Goal: Transaction & Acquisition: Purchase product/service

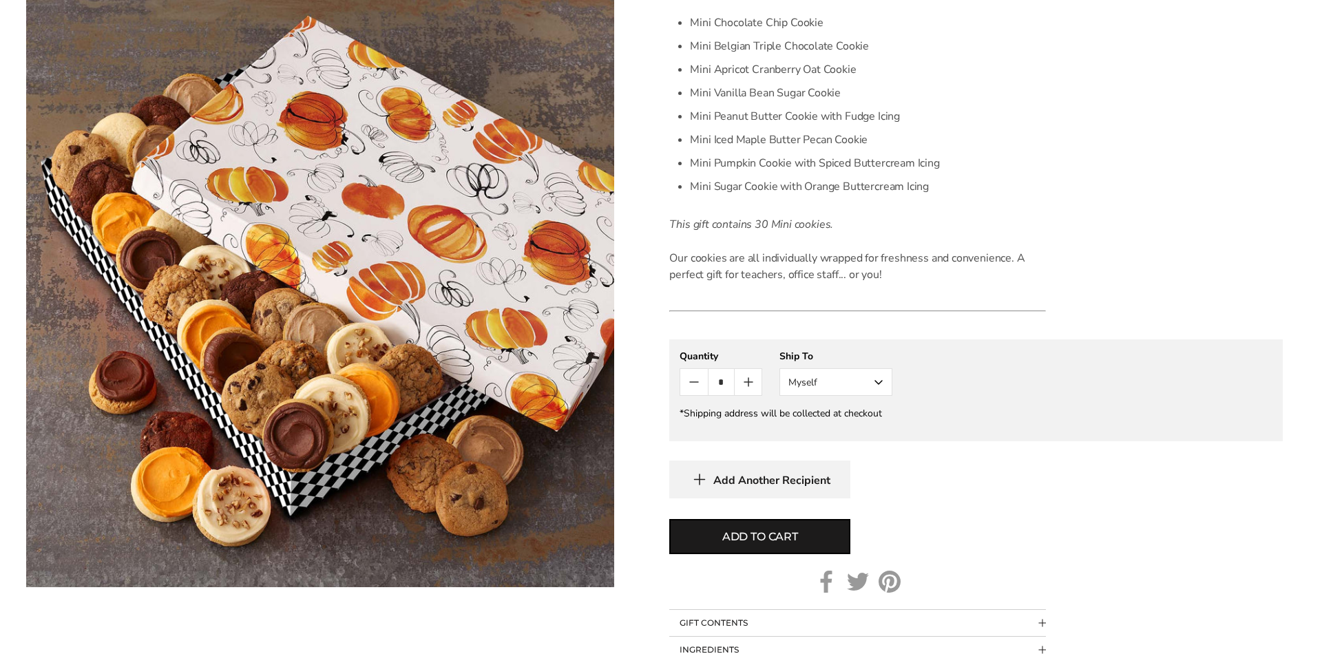
scroll to position [359, 0]
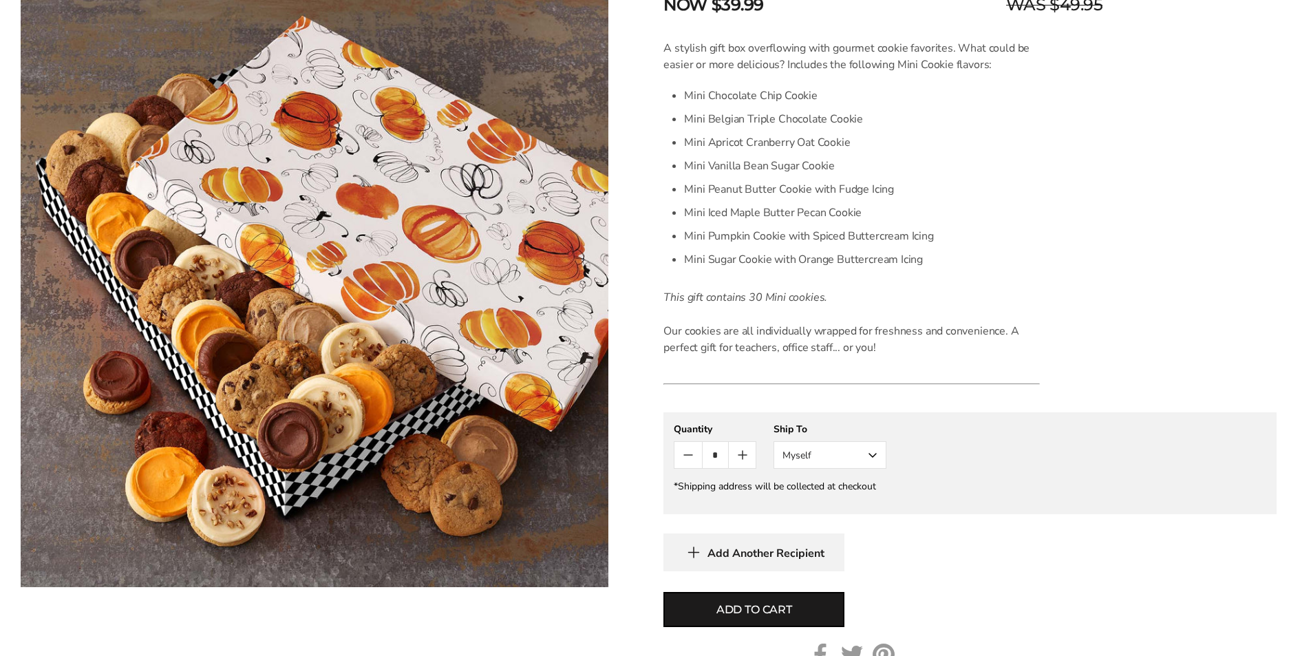
click at [743, 450] on icon "Count plus" at bounding box center [743, 455] width 17 height 17
click at [770, 611] on span "Add to cart" at bounding box center [755, 610] width 76 height 17
type input "*"
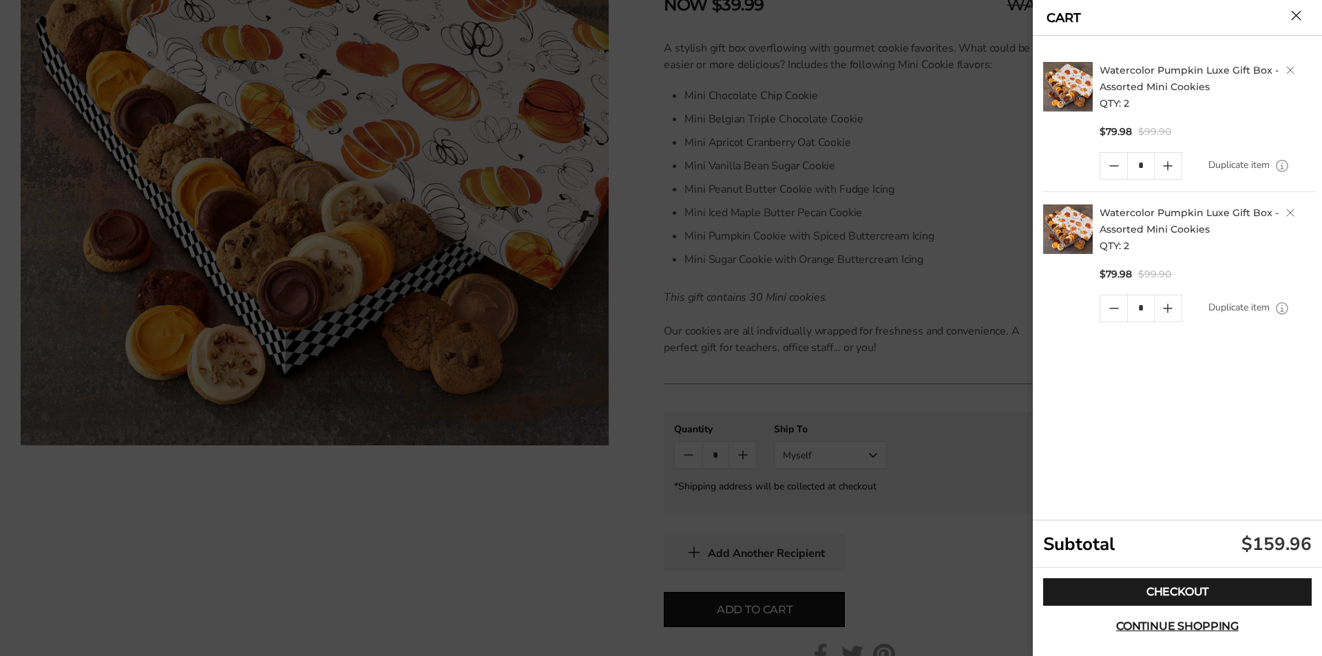
click at [1290, 210] on link "Delete product" at bounding box center [1290, 213] width 8 height 8
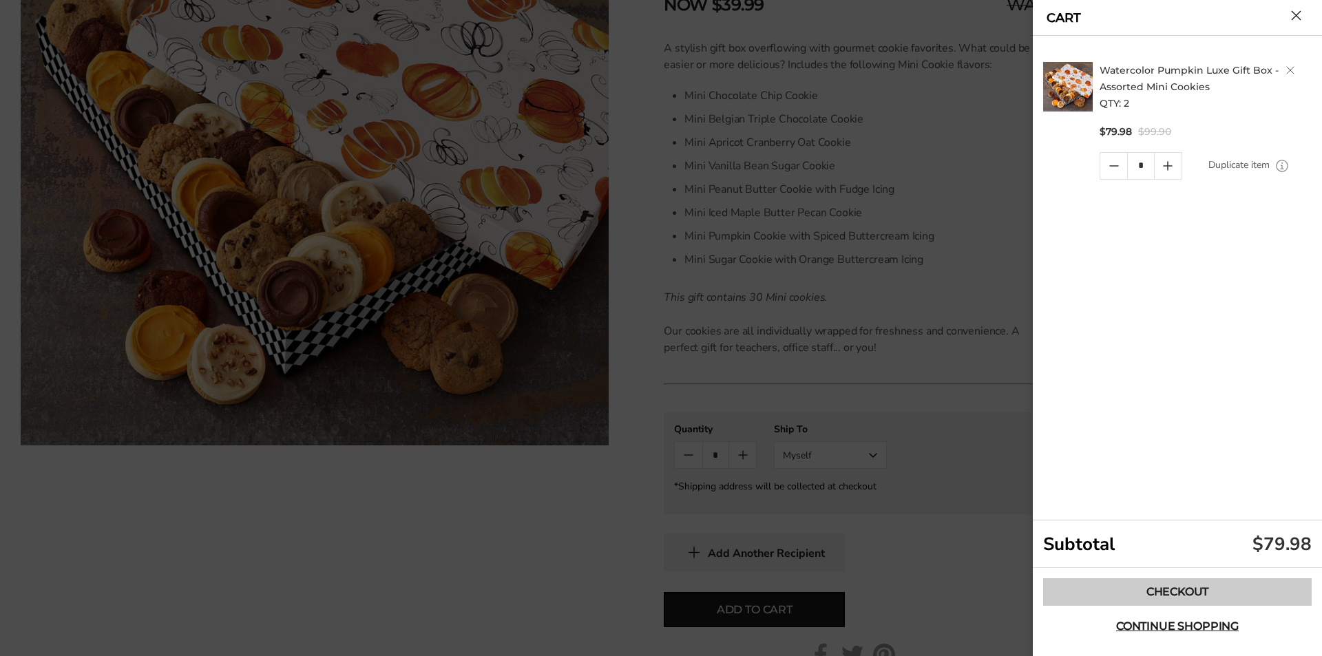
click at [1153, 593] on link "Checkout" at bounding box center [1177, 592] width 268 height 28
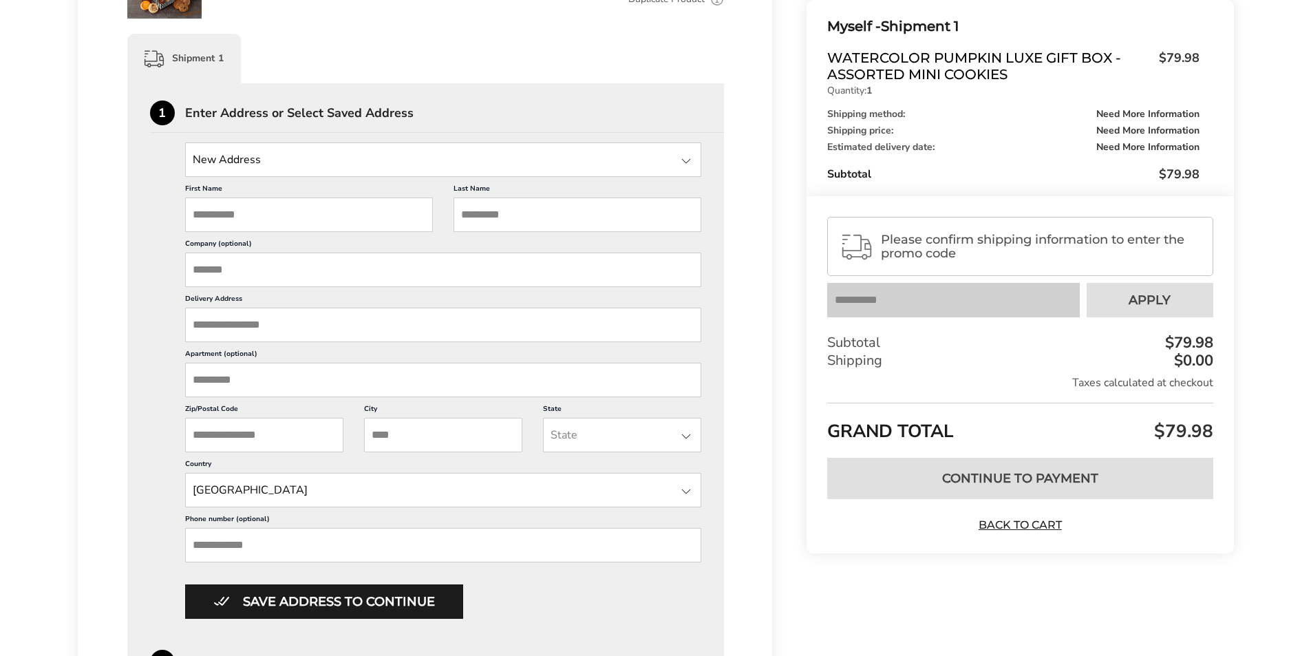
scroll to position [316, 0]
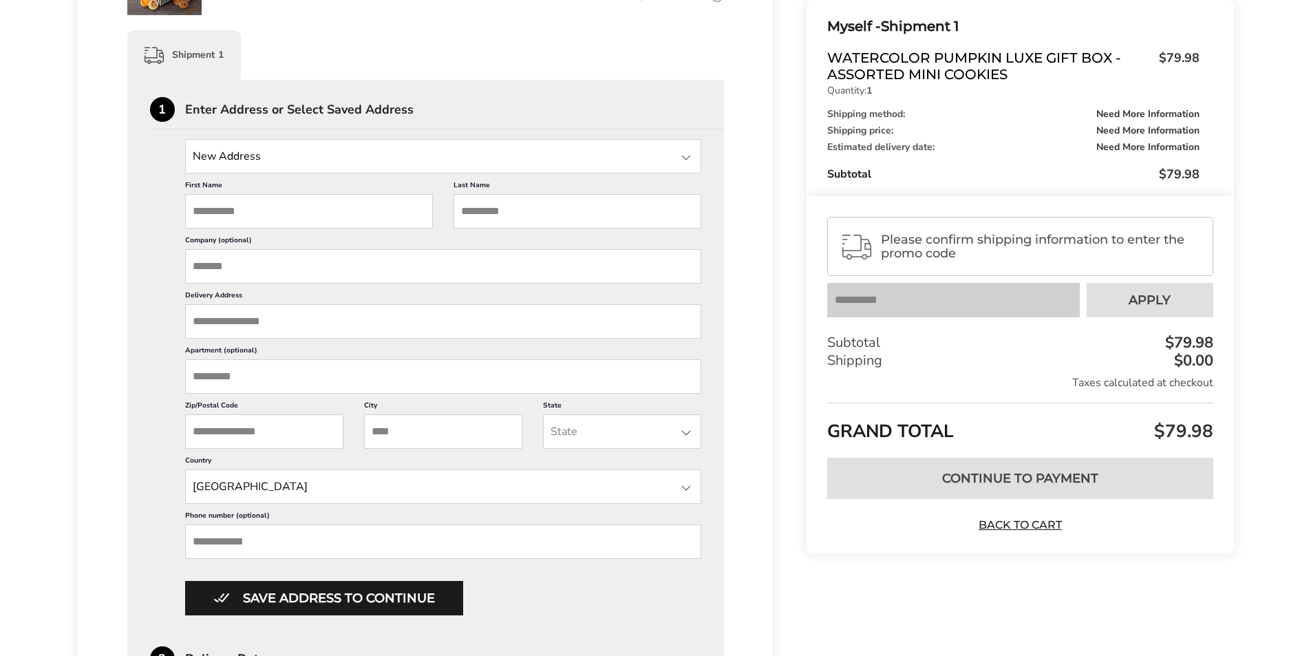
click at [228, 216] on input "First Name" at bounding box center [309, 211] width 248 height 34
click at [686, 161] on div at bounding box center [686, 157] width 17 height 17
click at [593, 160] on input "State" at bounding box center [443, 156] width 517 height 34
click at [366, 205] on input "First Name" at bounding box center [309, 211] width 248 height 34
type input "*****"
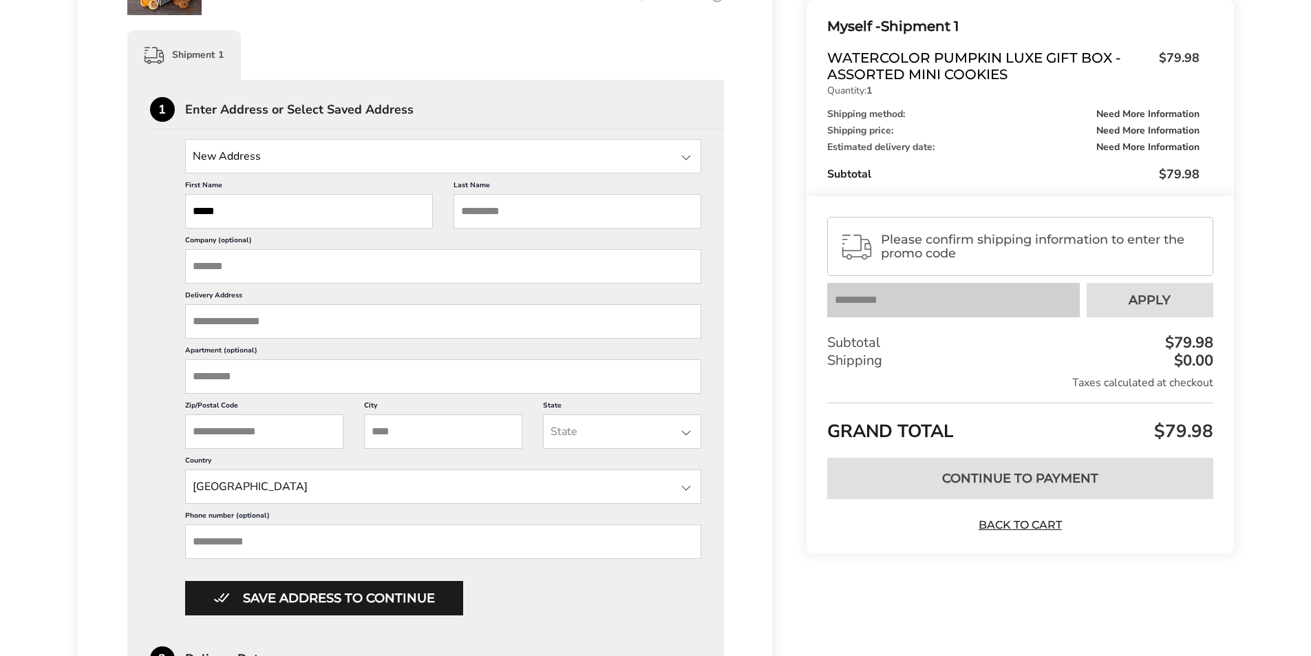
click at [541, 212] on input "Last Name" at bounding box center [578, 211] width 248 height 34
type input "********"
click at [232, 327] on input "Delivery Address" at bounding box center [443, 321] width 517 height 34
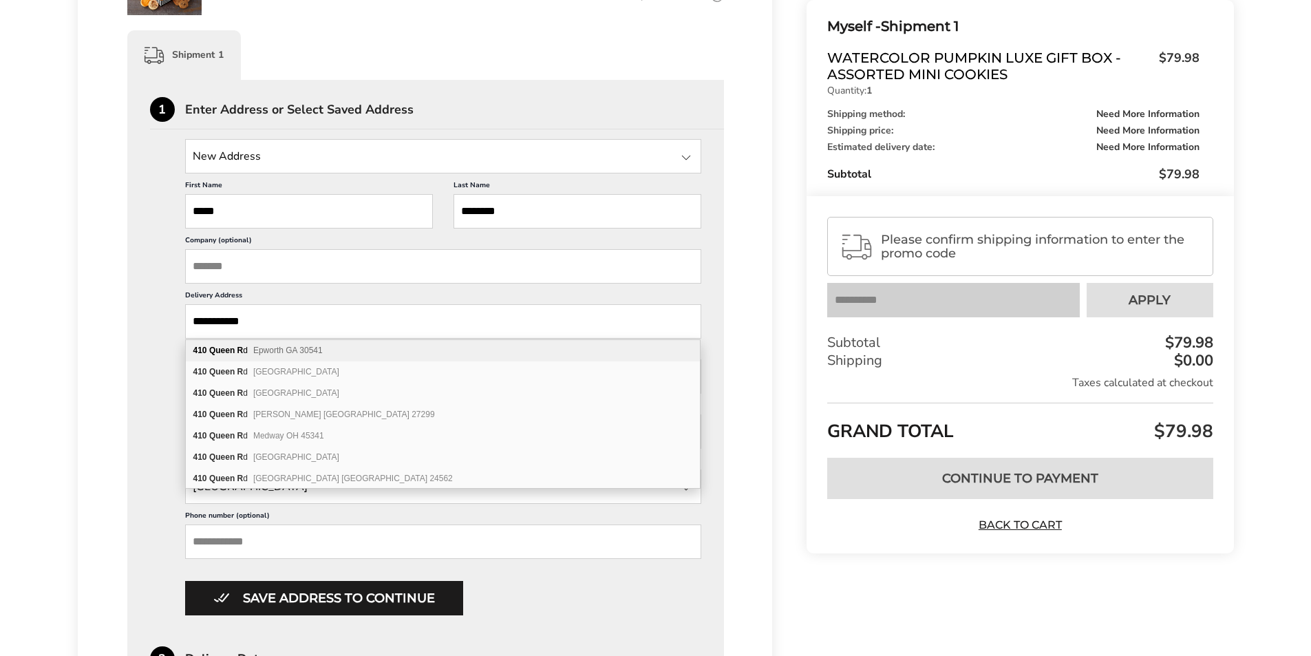
click at [323, 343] on div "410 Queen R d Epworth GA 30541" at bounding box center [443, 350] width 514 height 21
type input "**********"
type input "*******"
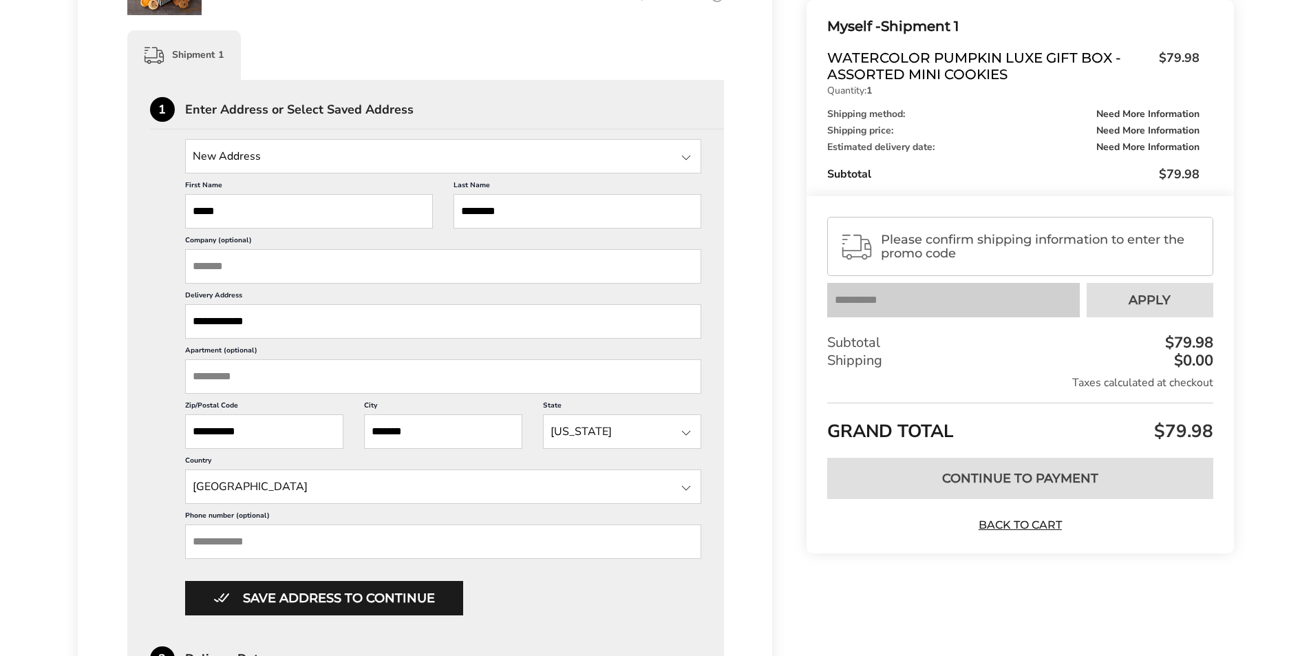
click at [244, 546] on input "Phone number (optional)" at bounding box center [443, 542] width 517 height 34
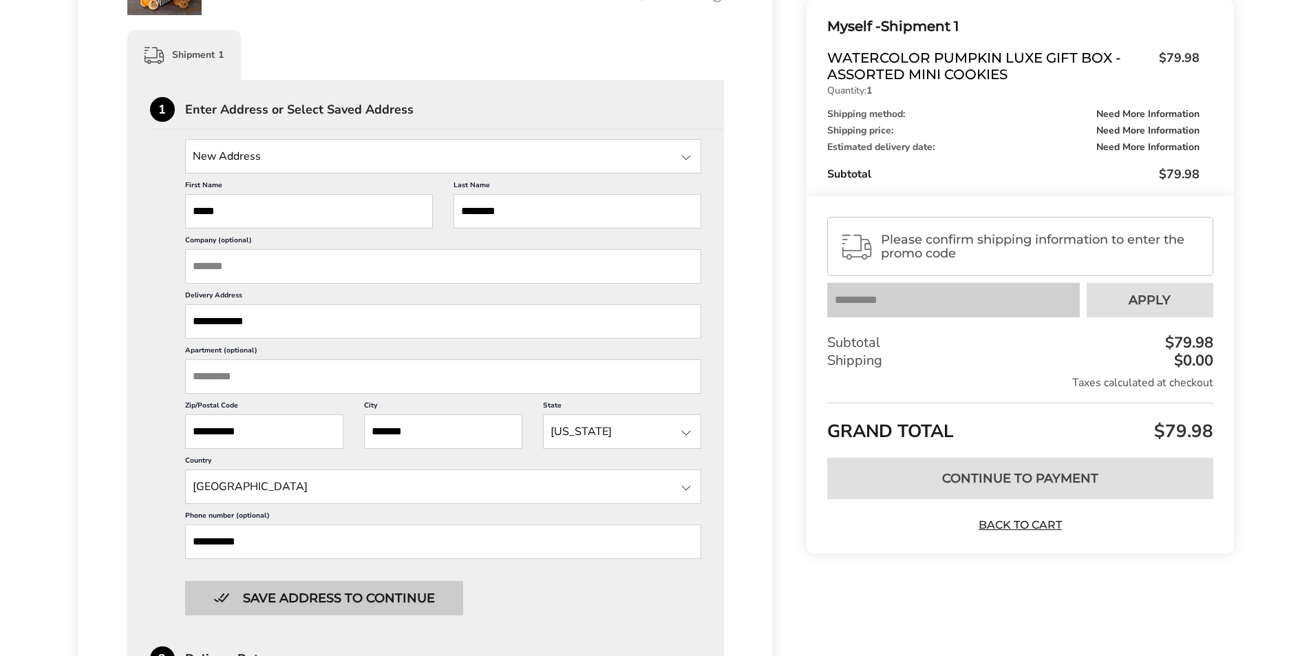
type input "**********"
click at [375, 591] on button "Save address to continue" at bounding box center [324, 598] width 278 height 34
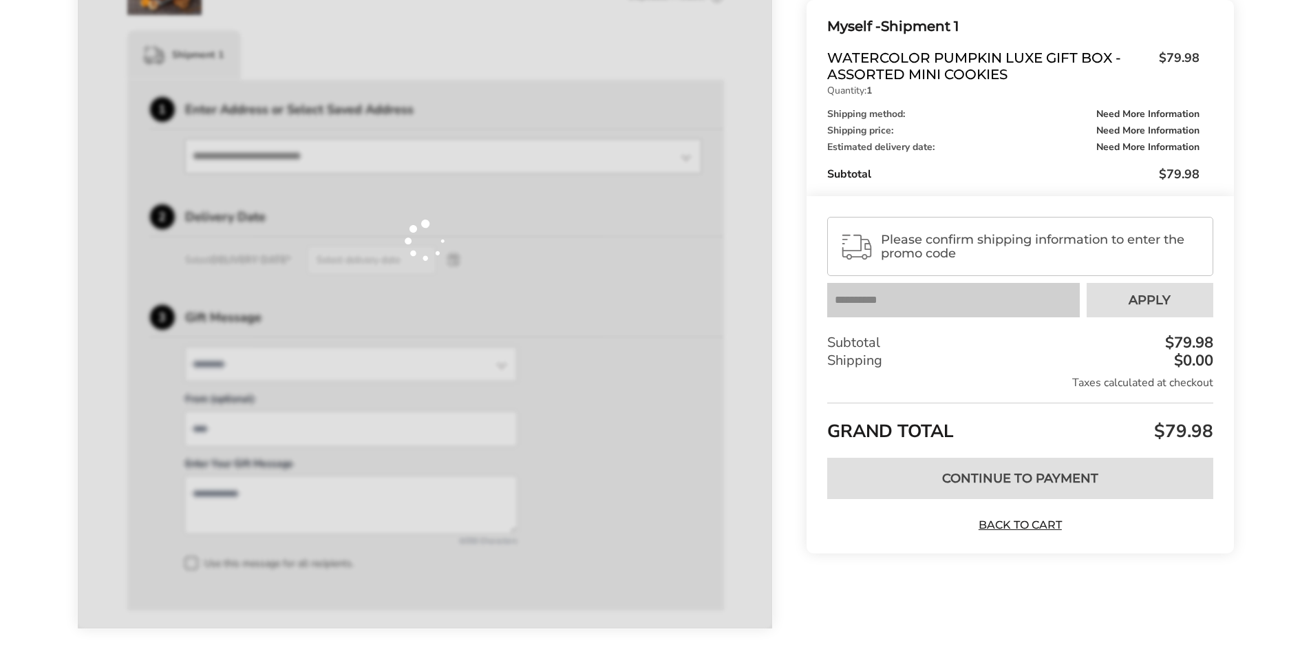
type input "*"
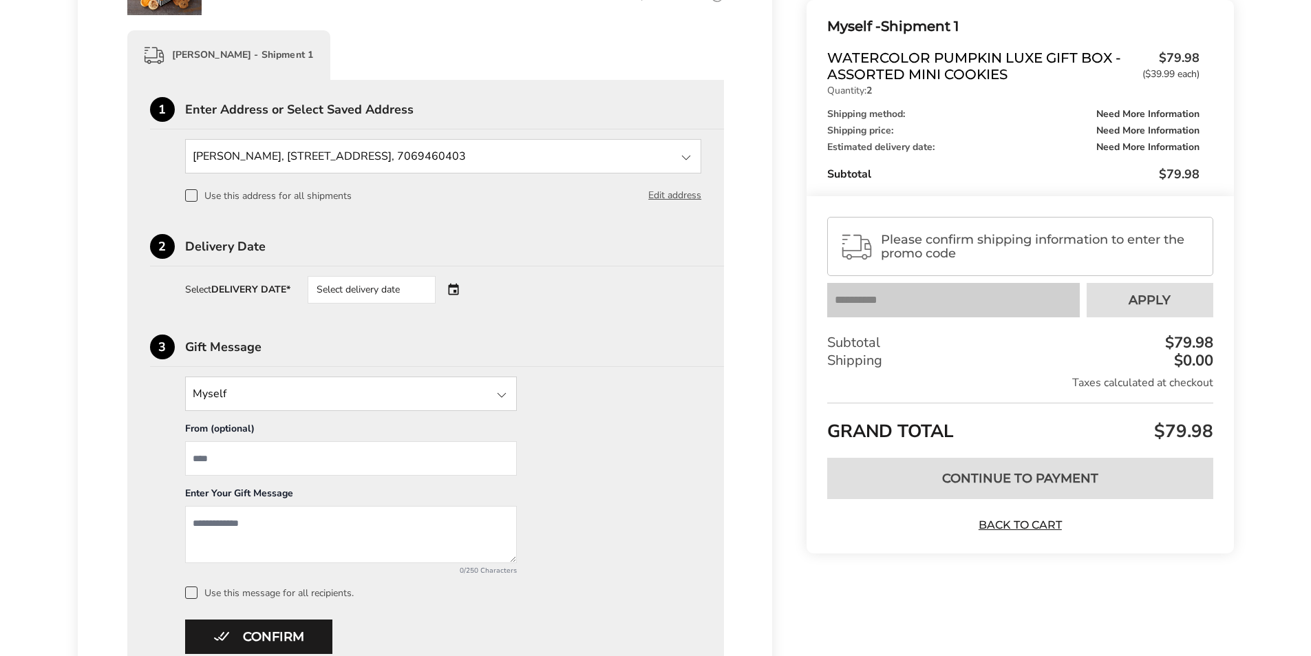
click at [195, 196] on span at bounding box center [191, 195] width 12 height 12
click at [454, 290] on div "Select delivery date" at bounding box center [391, 290] width 167 height 28
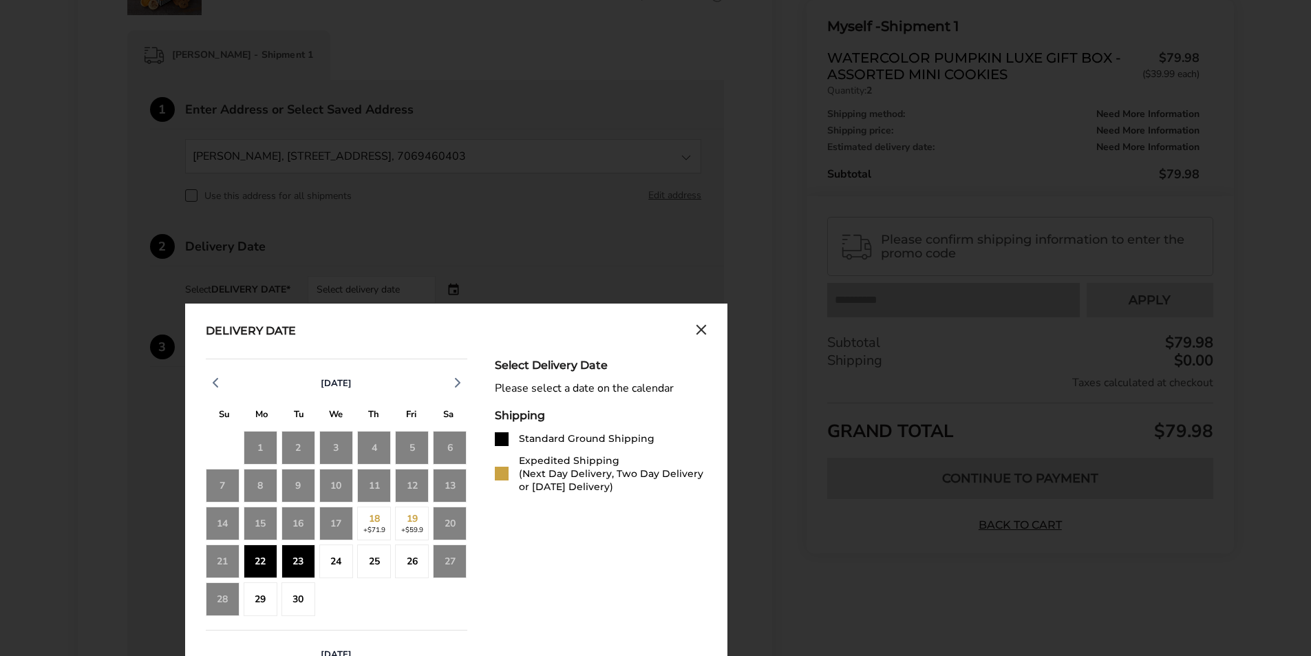
click at [298, 554] on div "23" at bounding box center [299, 562] width 34 height 34
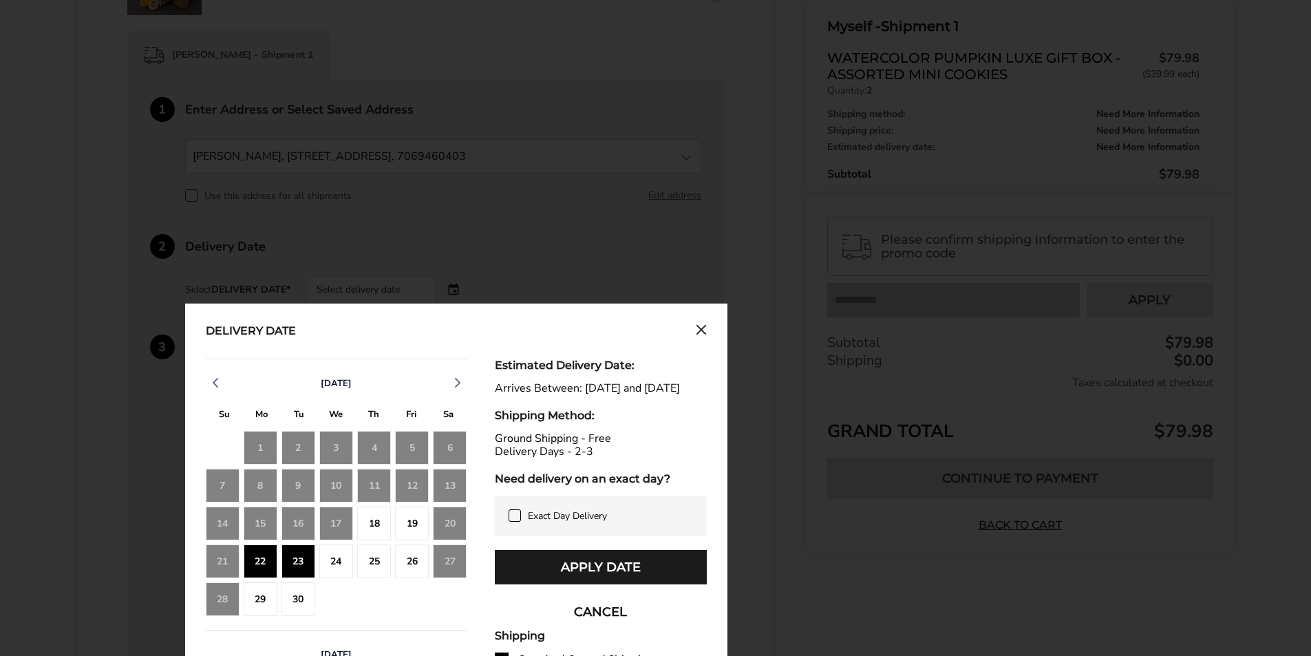
click at [411, 522] on div "19" at bounding box center [412, 524] width 34 height 34
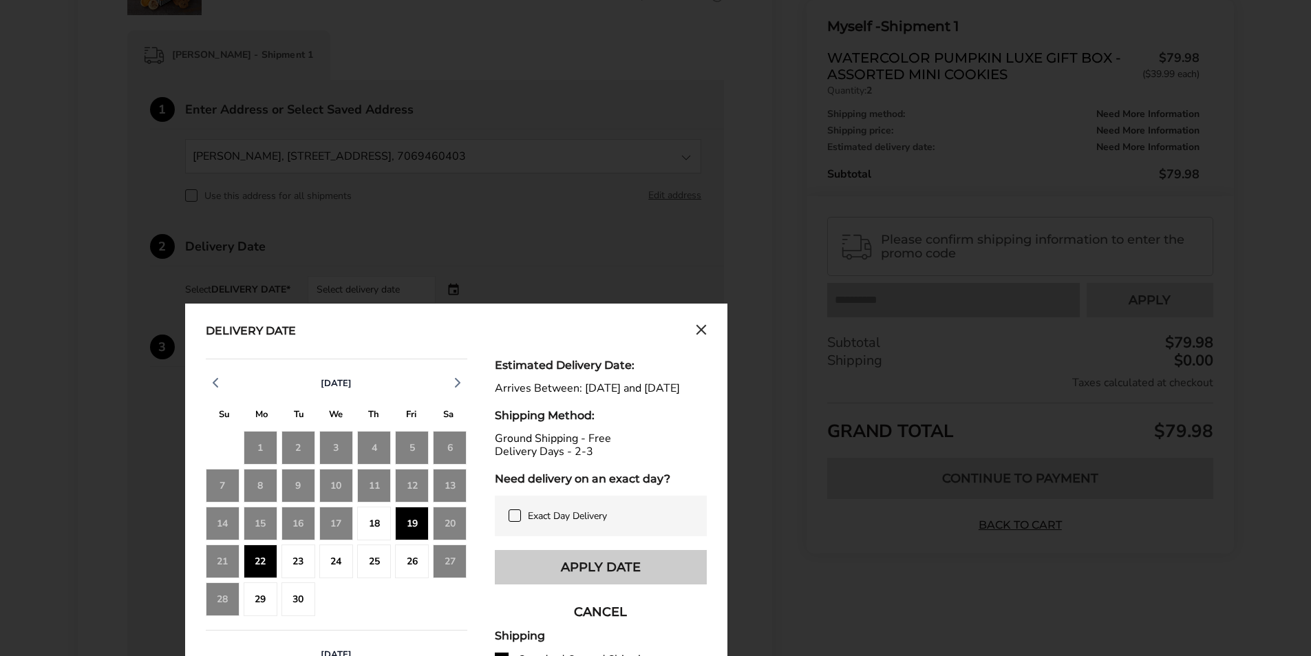
click at [580, 573] on button "Apply Date" at bounding box center [601, 567] width 212 height 34
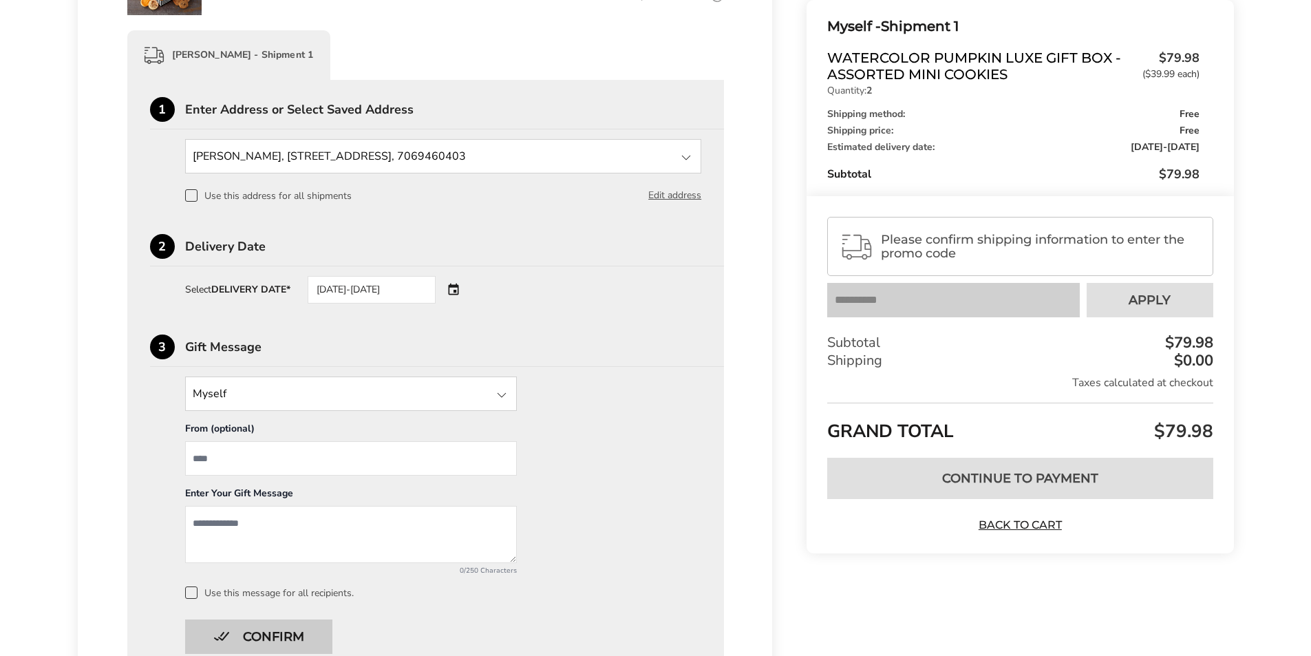
click at [292, 635] on button "Confirm" at bounding box center [258, 637] width 147 height 34
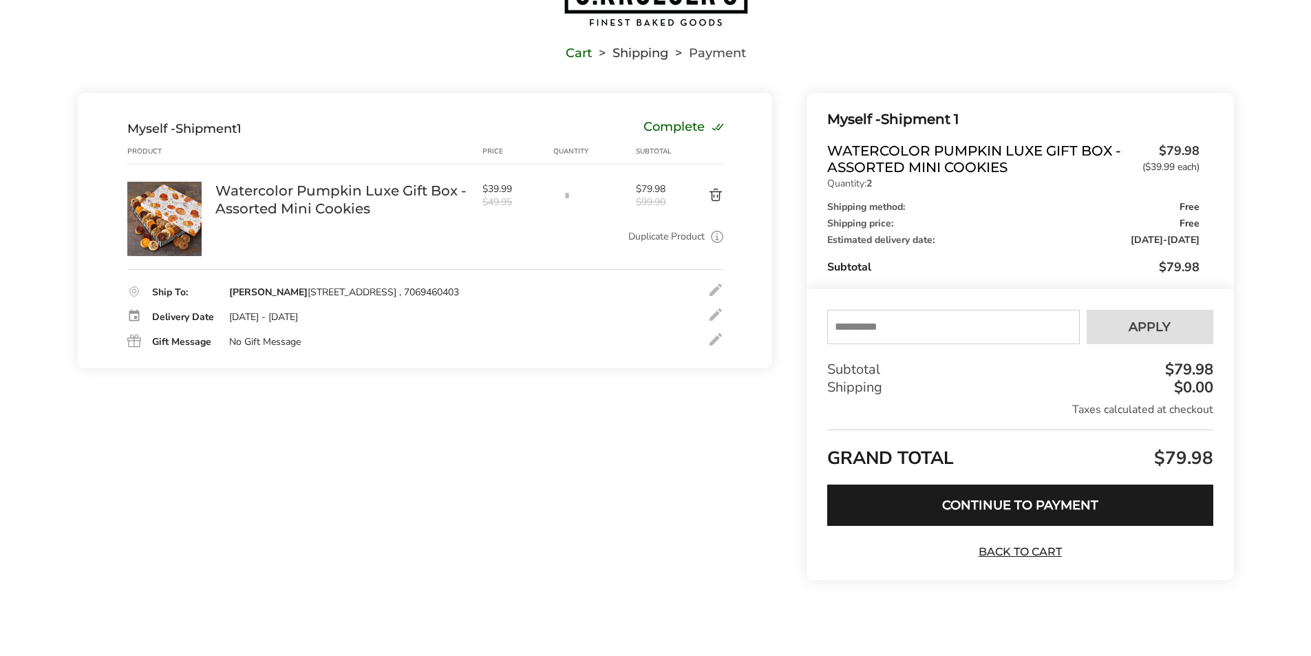
scroll to position [0, 0]
click at [1027, 507] on button "Continue to Payment" at bounding box center [1020, 505] width 386 height 41
